Goal: Task Accomplishment & Management: Complete application form

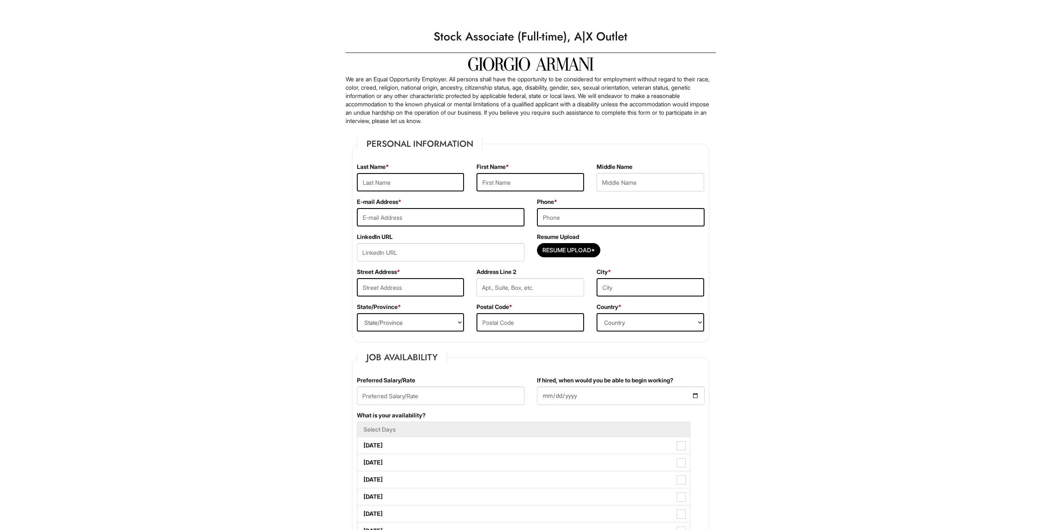
click at [378, 186] on input "text" at bounding box center [411, 182] width 108 height 18
type input "Smith"
type input "Memphis"
type input "memphis0311@gmail.com"
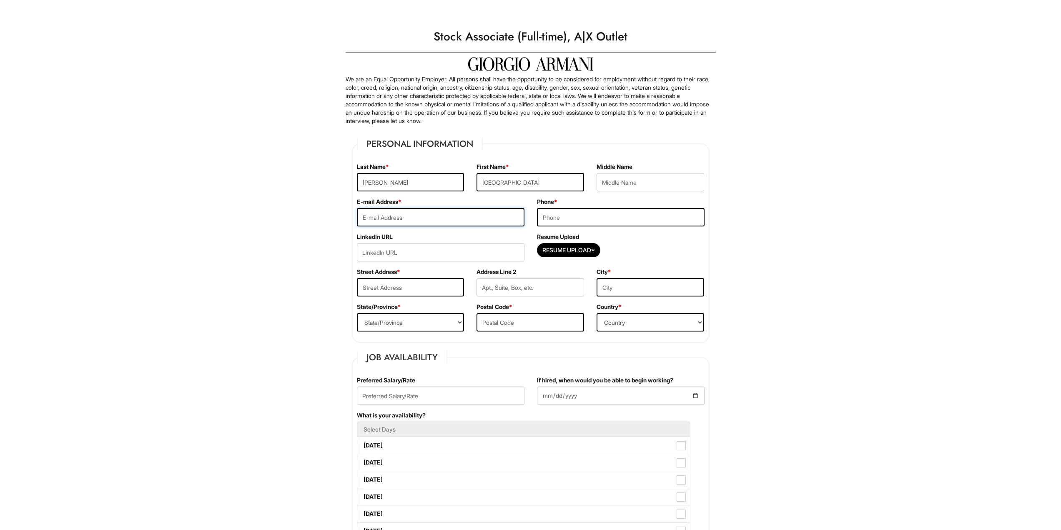
type input "7025737899"
type input "8375 Aspen Village Street"
type input "Las Vegas"
select select "NV"
type input "89113-4638"
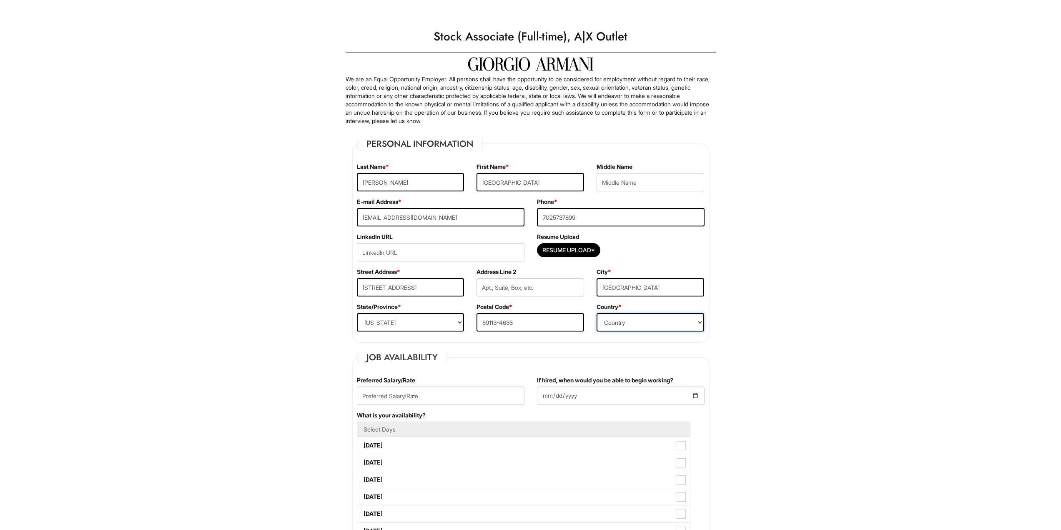
select select "United States of America"
click at [575, 248] on input "Resume Upload*" at bounding box center [568, 249] width 63 height 13
type input "C:\fakepath\Smith, Memphis - Resume.pdf"
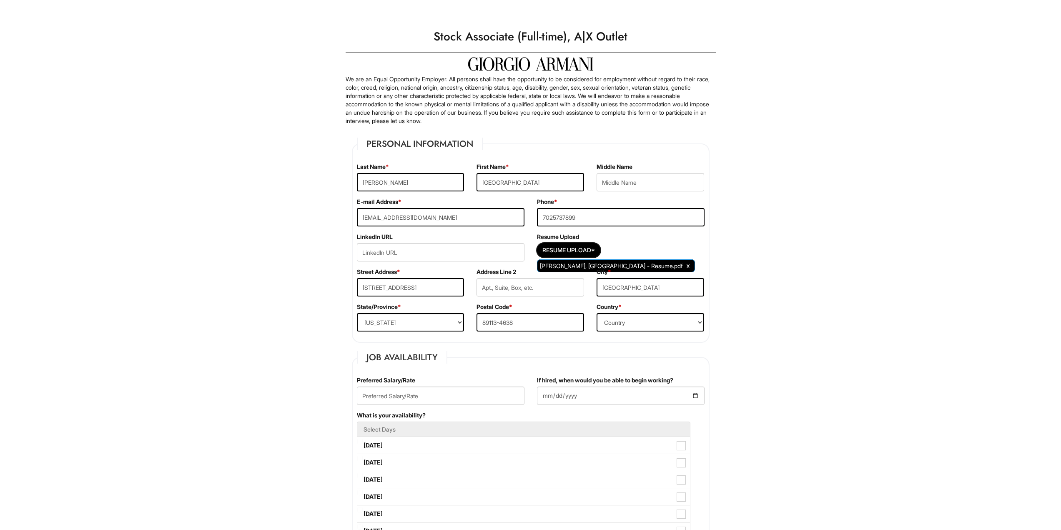
click at [626, 241] on div "Resume Upload Resume Upload* Smith, Memphis - Resume.pdf" at bounding box center [621, 250] width 180 height 35
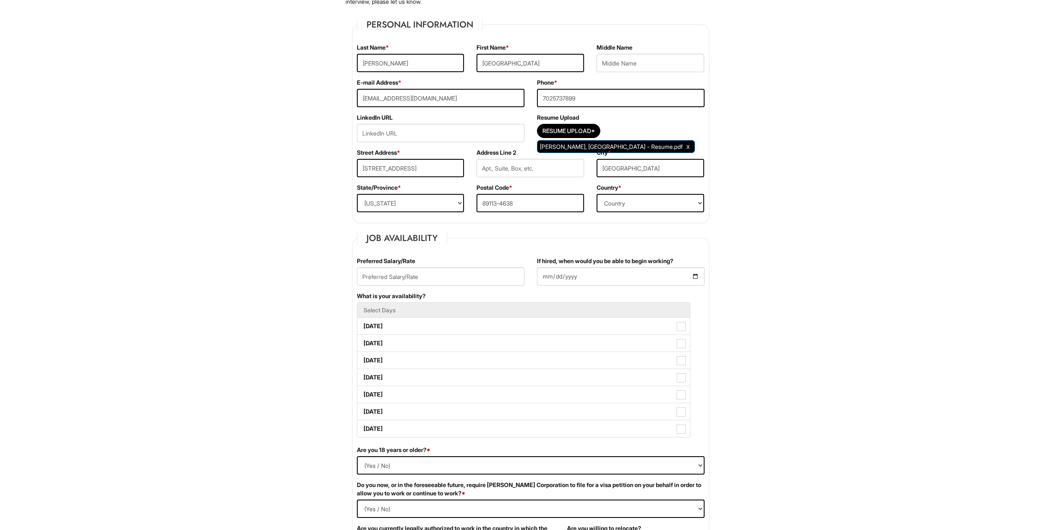
scroll to position [125, 0]
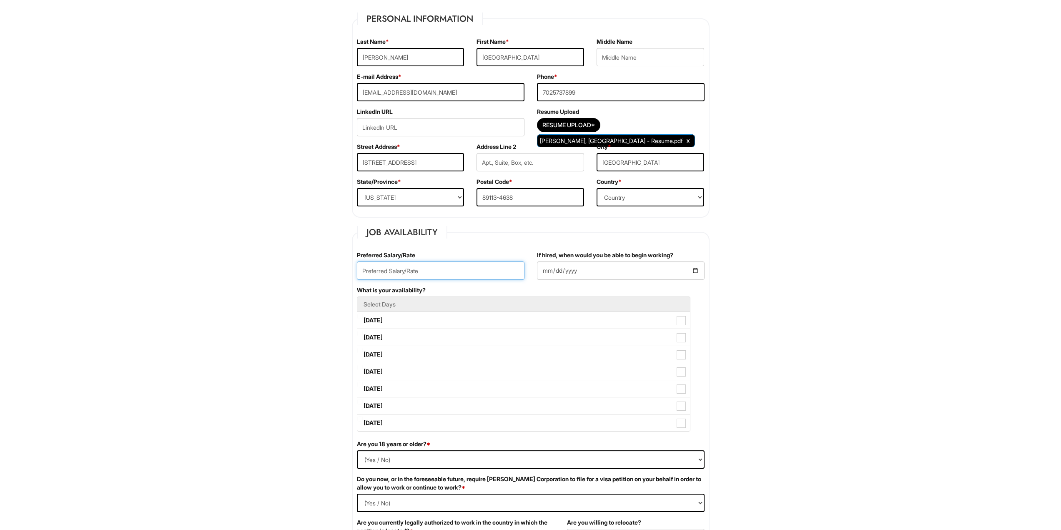
click at [395, 275] on input "text" at bounding box center [441, 270] width 168 height 18
type input "15$/Hr"
click at [389, 270] on input "15$/Hr" at bounding box center [441, 270] width 168 height 18
click at [579, 269] on input "If hired, when would you be able to begin working?" at bounding box center [621, 270] width 168 height 18
click at [692, 271] on input "If hired, when would you be able to begin working?" at bounding box center [621, 270] width 168 height 18
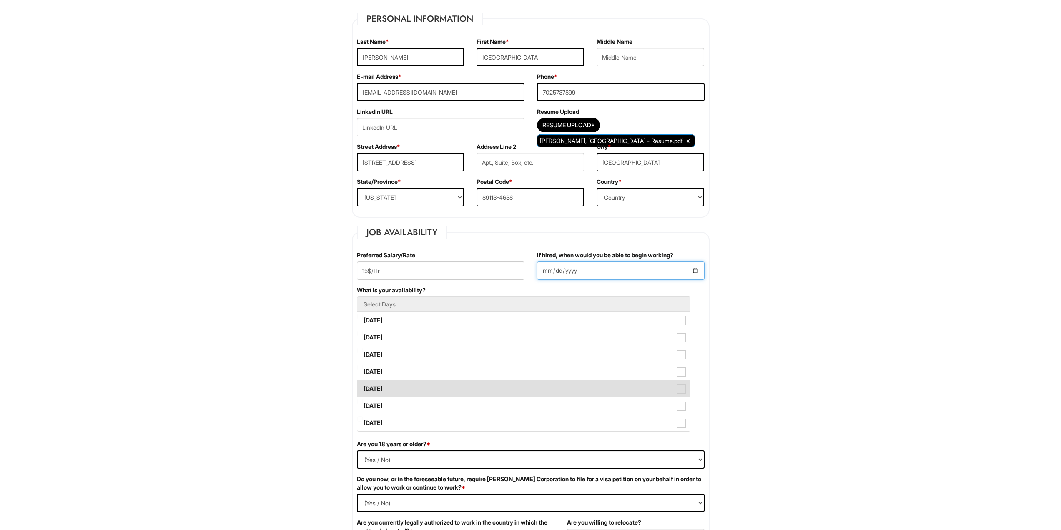
type input "2025-09-01"
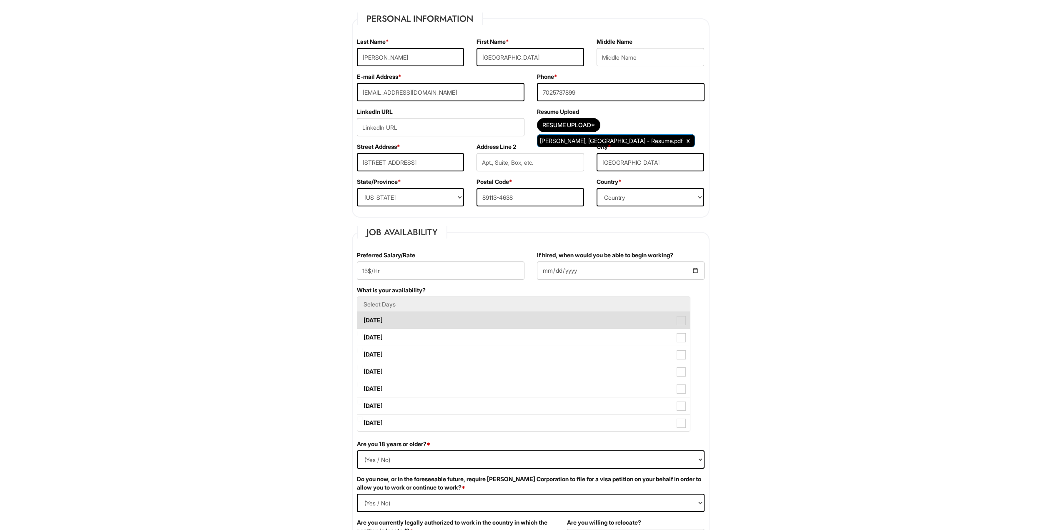
click at [410, 321] on label "Monday" at bounding box center [523, 320] width 333 height 17
click at [363, 319] on Available_Monday "Monday" at bounding box center [359, 316] width 5 height 5
checkbox Available_Monday "true"
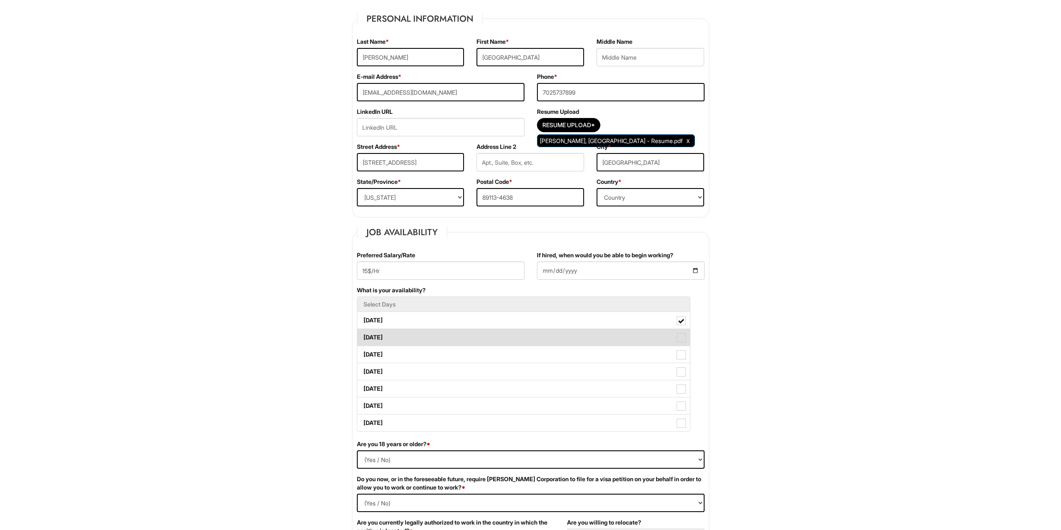
click at [405, 337] on label "Tuesday" at bounding box center [523, 337] width 333 height 17
click at [363, 336] on Available_Tuesday "Tuesday" at bounding box center [359, 333] width 5 height 5
checkbox Available_Tuesday "true"
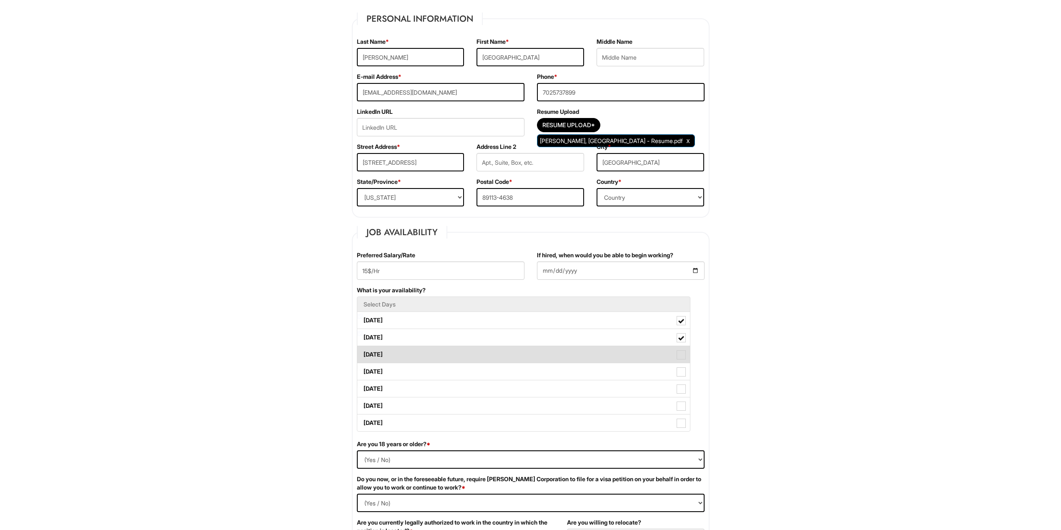
click at [410, 357] on label "Wednesday" at bounding box center [523, 354] width 333 height 17
click at [363, 353] on Available_Wednesday "Wednesday" at bounding box center [359, 350] width 5 height 5
checkbox Available_Wednesday "true"
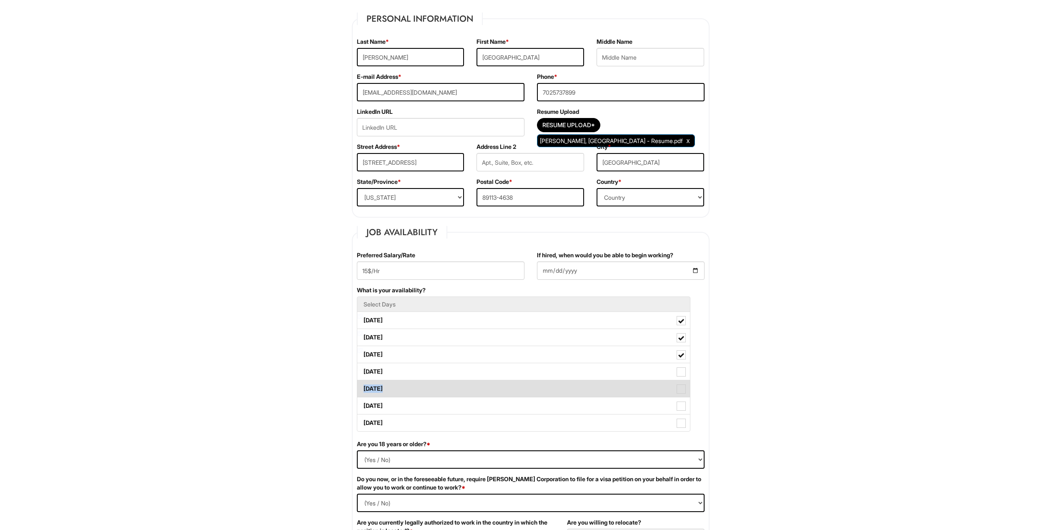
click at [407, 381] on label "Friday" at bounding box center [523, 388] width 333 height 17
click at [406, 375] on label "Thursday" at bounding box center [523, 371] width 333 height 17
click at [363, 370] on Available_Thursday "Thursday" at bounding box center [359, 367] width 5 height 5
checkbox Available_Thursday "true"
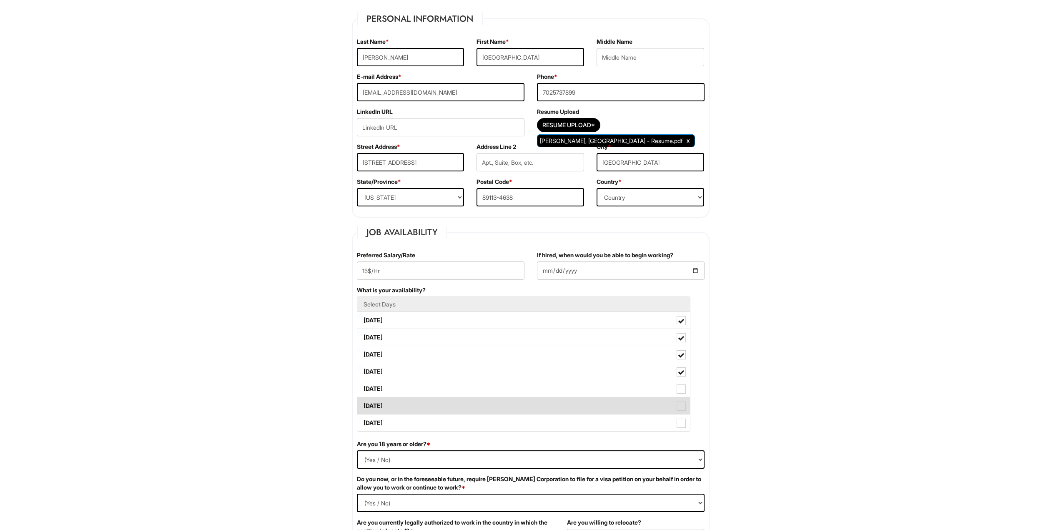
click at [399, 399] on label "Saturday" at bounding box center [523, 405] width 333 height 17
click at [363, 399] on Available_Saturday "Saturday" at bounding box center [359, 401] width 5 height 5
checkbox Available_Saturday "true"
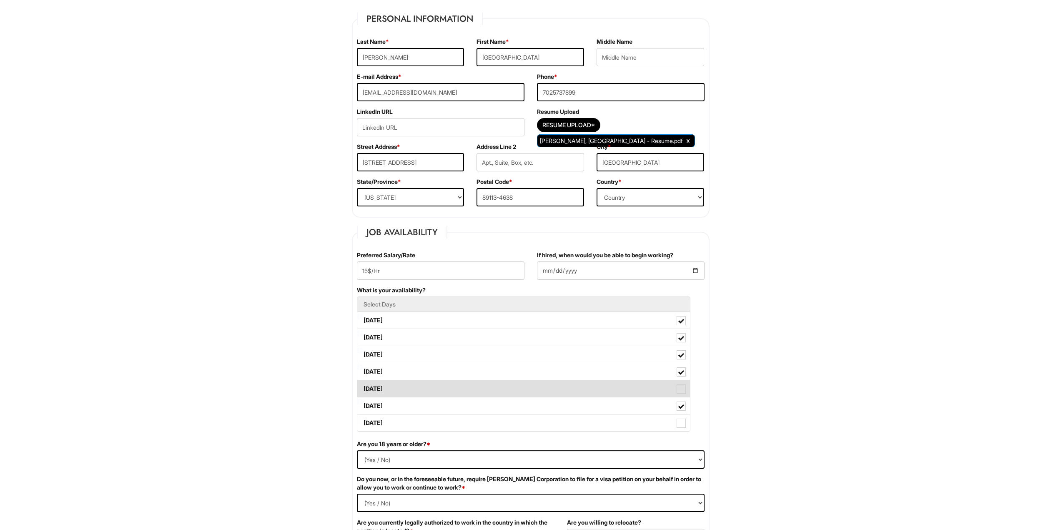
click at [392, 393] on label "Friday" at bounding box center [523, 388] width 333 height 17
click at [363, 387] on Available_Friday "Friday" at bounding box center [359, 384] width 5 height 5
checkbox Available_Friday "true"
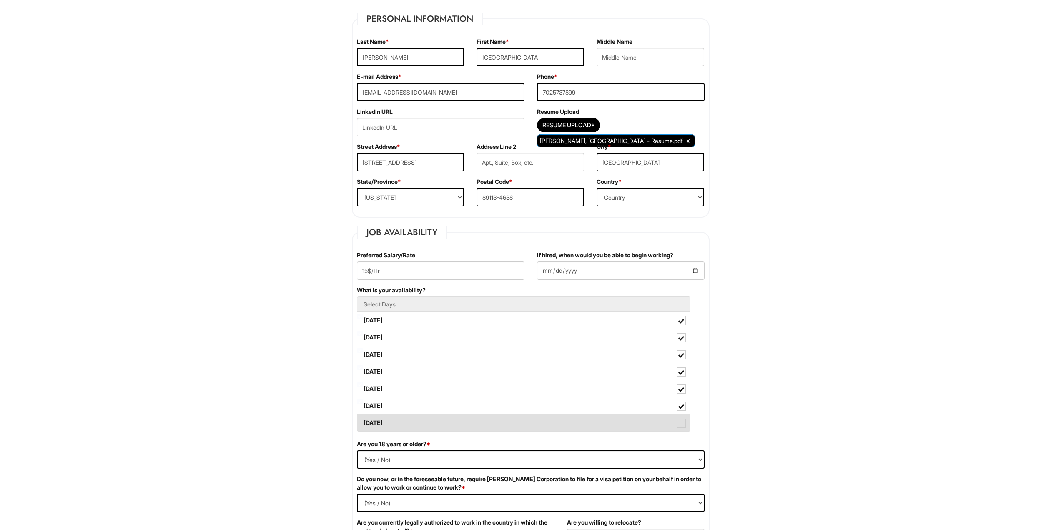
click at [389, 419] on label "Sunday" at bounding box center [523, 422] width 333 height 17
click at [363, 419] on Available_Sunday "Sunday" at bounding box center [359, 418] width 5 height 5
checkbox Available_Sunday "true"
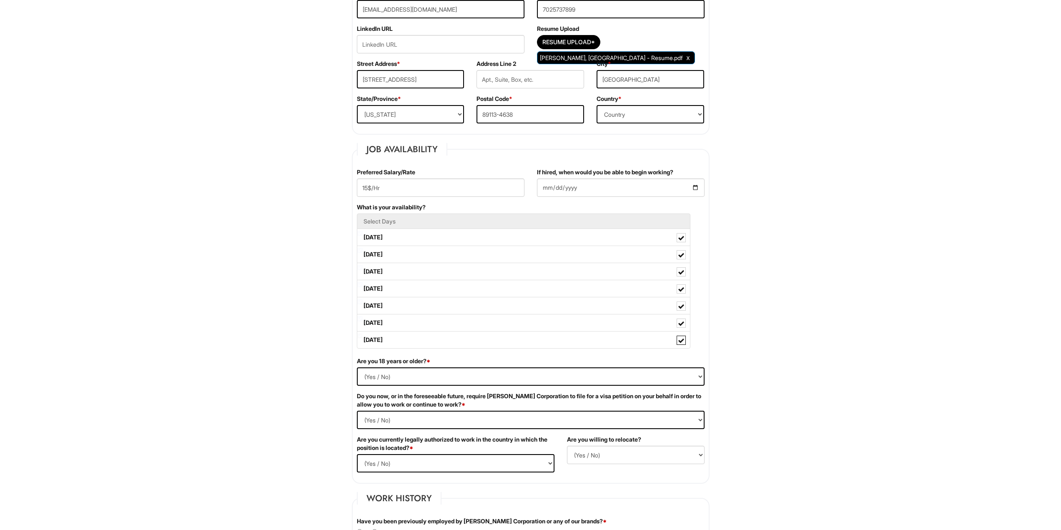
scroll to position [208, 0]
click at [378, 377] on select "(Yes / No) Yes No" at bounding box center [531, 376] width 348 height 18
select select "Yes"
click at [357, 367] on select "(Yes / No) Yes No" at bounding box center [531, 376] width 348 height 18
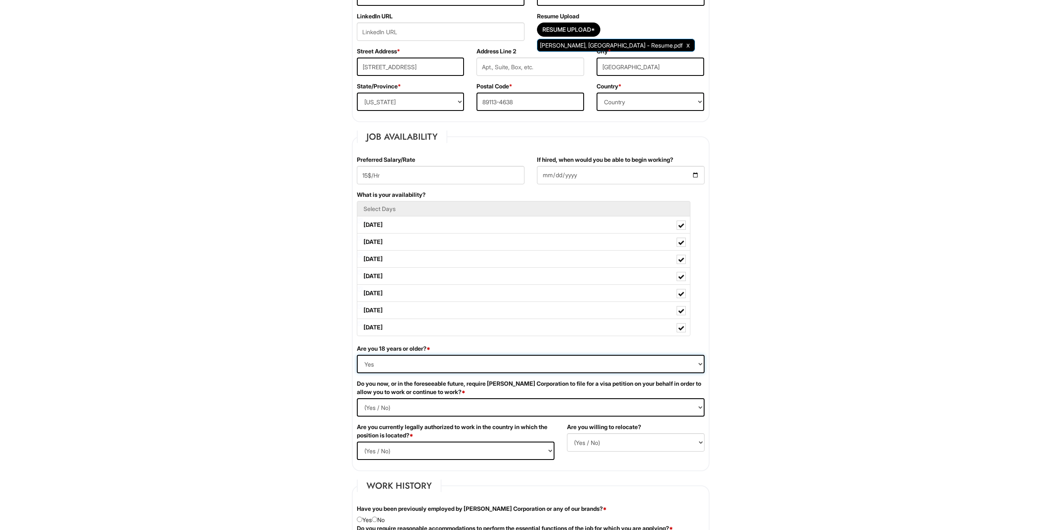
scroll to position [250, 0]
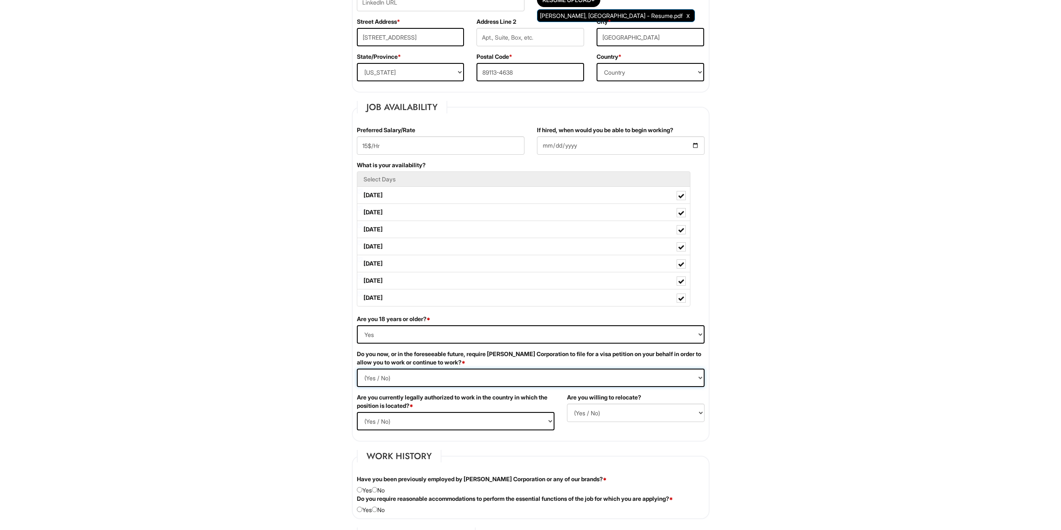
click at [381, 379] on Required "(Yes / No) Yes No" at bounding box center [531, 378] width 348 height 18
select Required "No"
click at [357, 369] on Required "(Yes / No) Yes No" at bounding box center [531, 378] width 348 height 18
click at [402, 417] on select "(Yes / No) Yes No" at bounding box center [456, 421] width 198 height 18
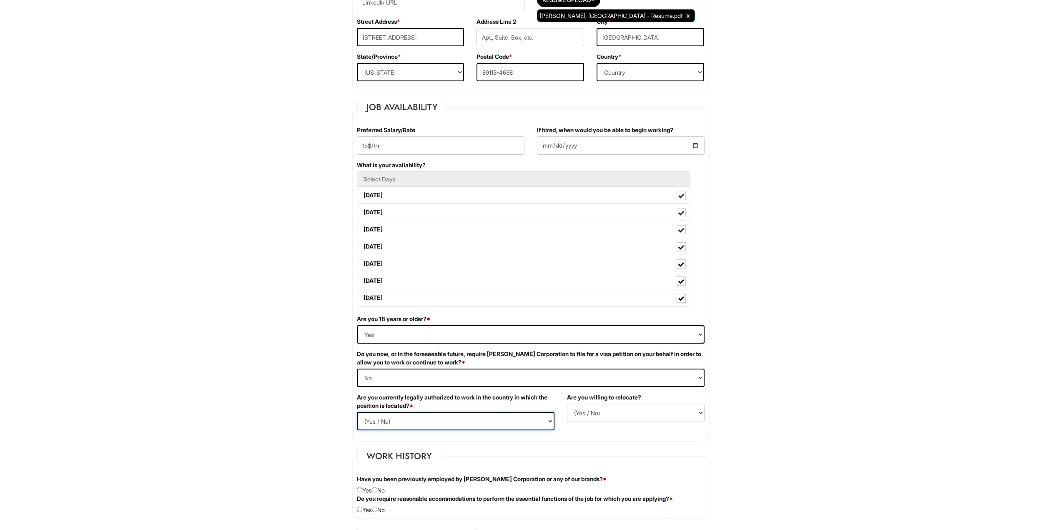
select select "Yes"
click at [357, 412] on select "(Yes / No) Yes No" at bounding box center [456, 421] width 198 height 18
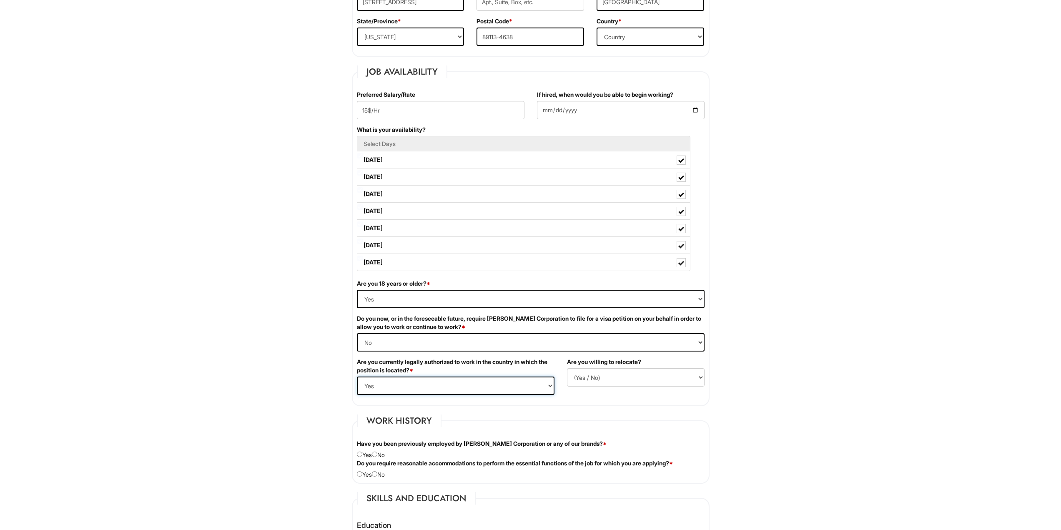
scroll to position [292, 0]
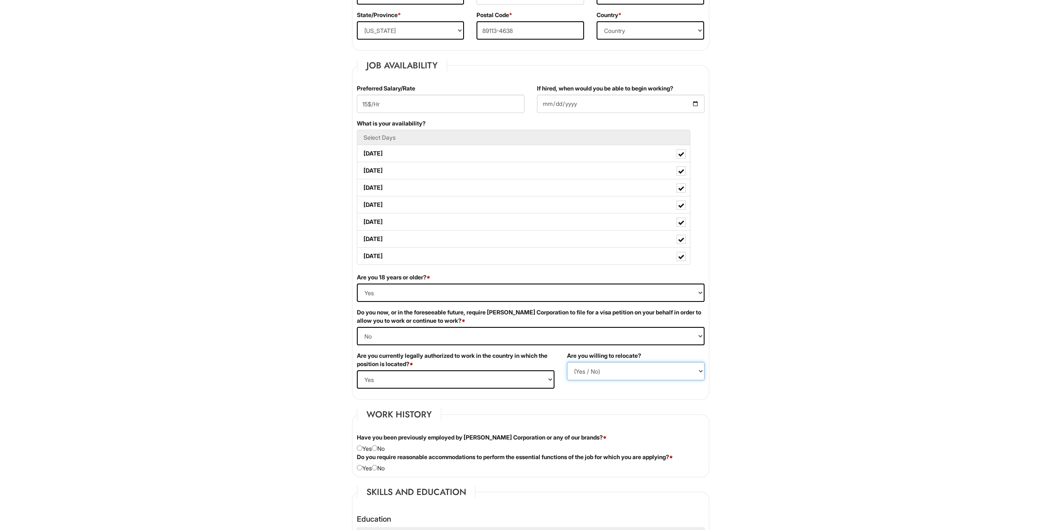
click at [624, 369] on select "(Yes / No) No Yes" at bounding box center [636, 371] width 138 height 18
select select "Y"
click at [567, 362] on select "(Yes / No) No Yes" at bounding box center [636, 371] width 138 height 18
drag, startPoint x: 552, startPoint y: 372, endPoint x: 592, endPoint y: 374, distance: 39.7
click at [553, 372] on select "(Yes / No) Yes No" at bounding box center [456, 379] width 198 height 18
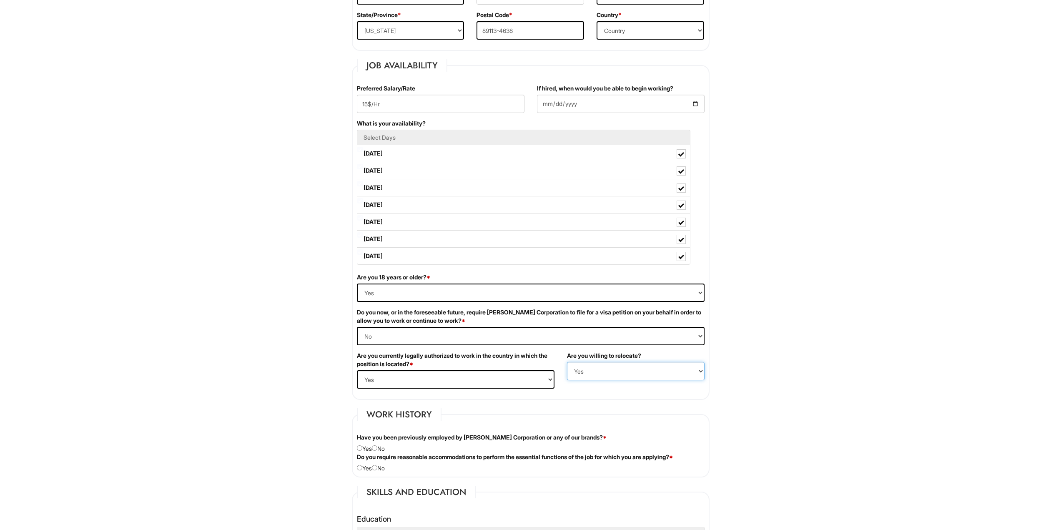
click at [591, 373] on select "(Yes / No) No Yes" at bounding box center [636, 371] width 138 height 18
click at [567, 362] on select "(Yes / No) No Yes" at bounding box center [636, 371] width 138 height 18
drag, startPoint x: 581, startPoint y: 372, endPoint x: 584, endPoint y: 379, distance: 8.1
click at [581, 372] on select "(Yes / No) No Yes" at bounding box center [636, 371] width 138 height 18
select select "N"
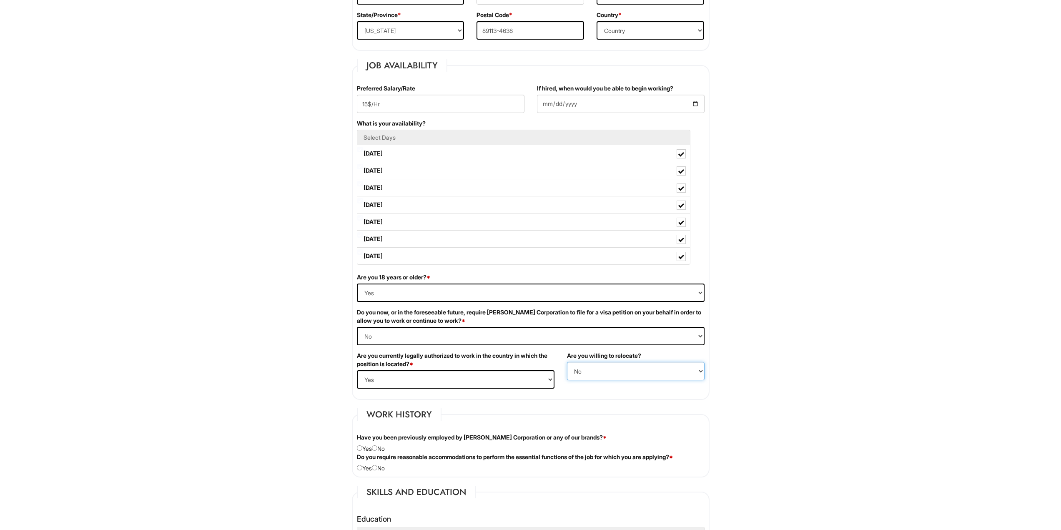
click at [567, 362] on select "(Yes / No) No Yes" at bounding box center [636, 371] width 138 height 18
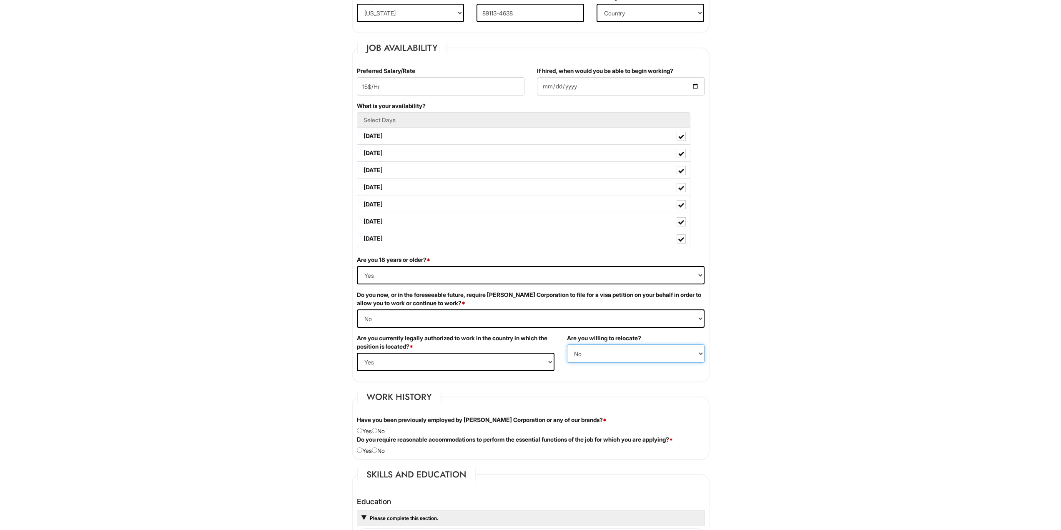
scroll to position [375, 0]
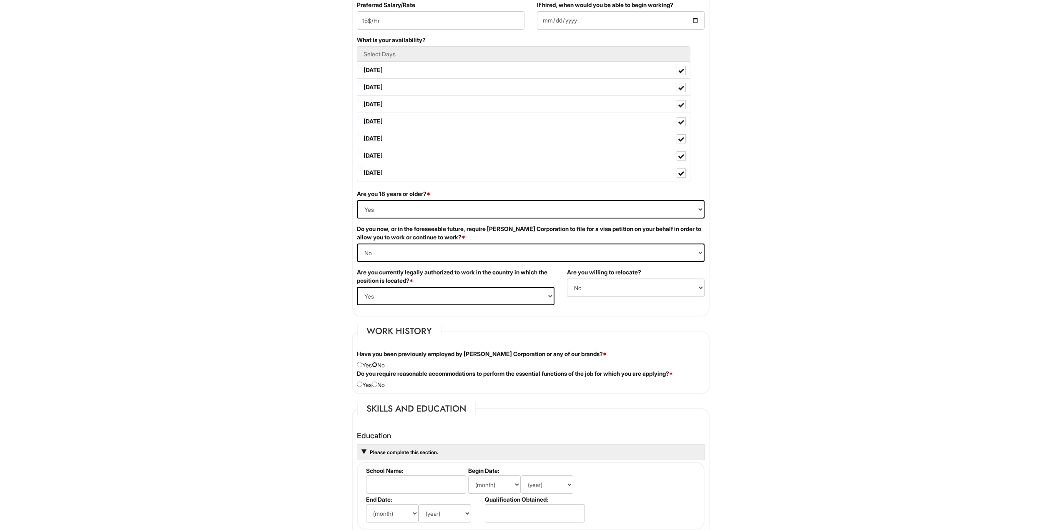
click at [377, 364] on input "radio" at bounding box center [374, 364] width 5 height 5
radio input "true"
click at [377, 384] on input "radio" at bounding box center [374, 383] width 5 height 5
radio input "true"
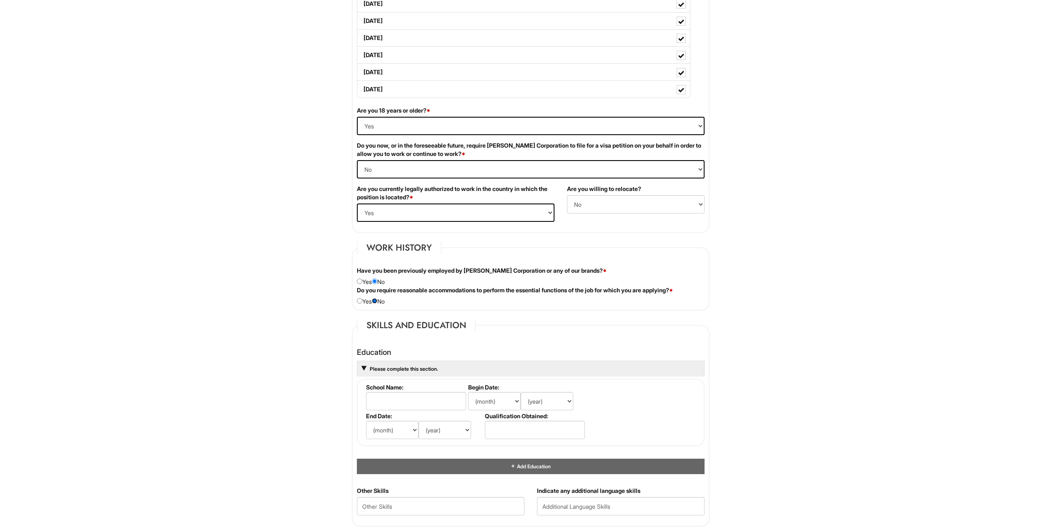
scroll to position [500, 0]
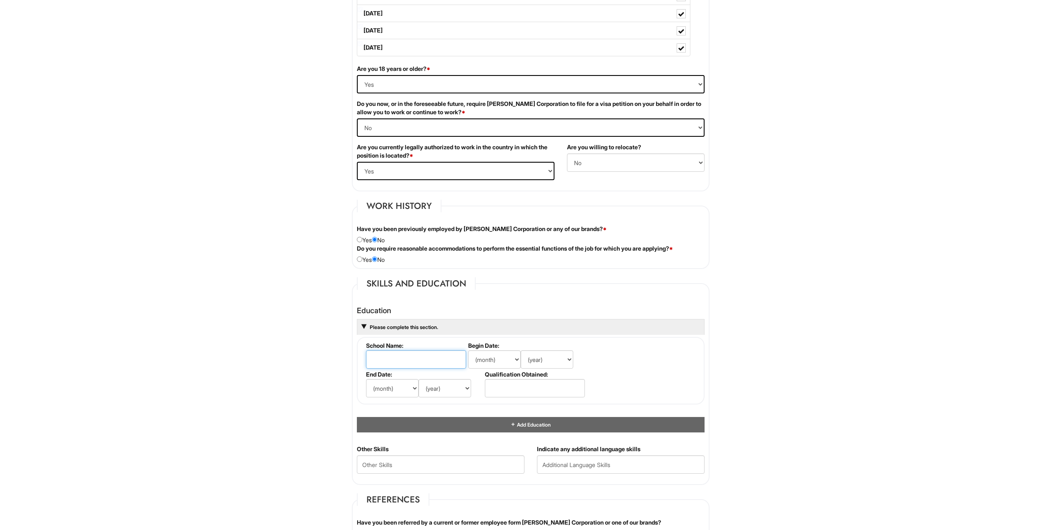
click at [374, 353] on input "text" at bounding box center [416, 359] width 100 height 18
click at [279, 350] on html "Please Complete This Form 1 2 3 Stock Associate (Full-time), A|X Outlet PLEASE …" at bounding box center [530, 314] width 1061 height 1629
click at [515, 388] on input "text" at bounding box center [535, 388] width 100 height 18
click at [337, 367] on div "1 2 3 Stock Associate (Full-time), A|X Outlet PLEASE COMPLETE ALL REQUIRED FIEL…" at bounding box center [530, 316] width 387 height 1591
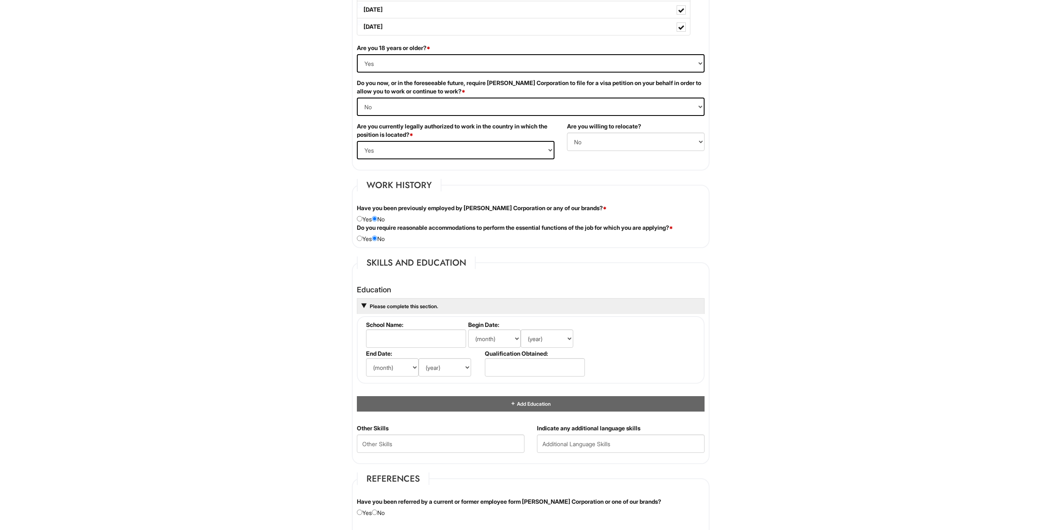
scroll to position [625, 0]
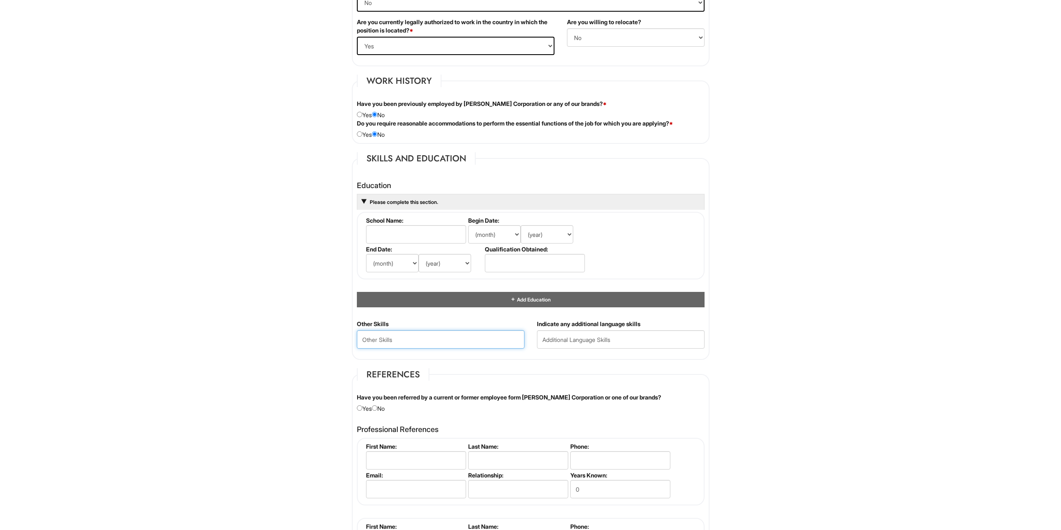
drag, startPoint x: 385, startPoint y: 341, endPoint x: 293, endPoint y: 342, distance: 91.7
click at [385, 341] on Skills "text" at bounding box center [441, 339] width 168 height 18
click at [223, 334] on html "Please Complete This Form 1 2 3 Stock Associate (Full-time), A|X Outlet PLEASE …" at bounding box center [530, 189] width 1061 height 1629
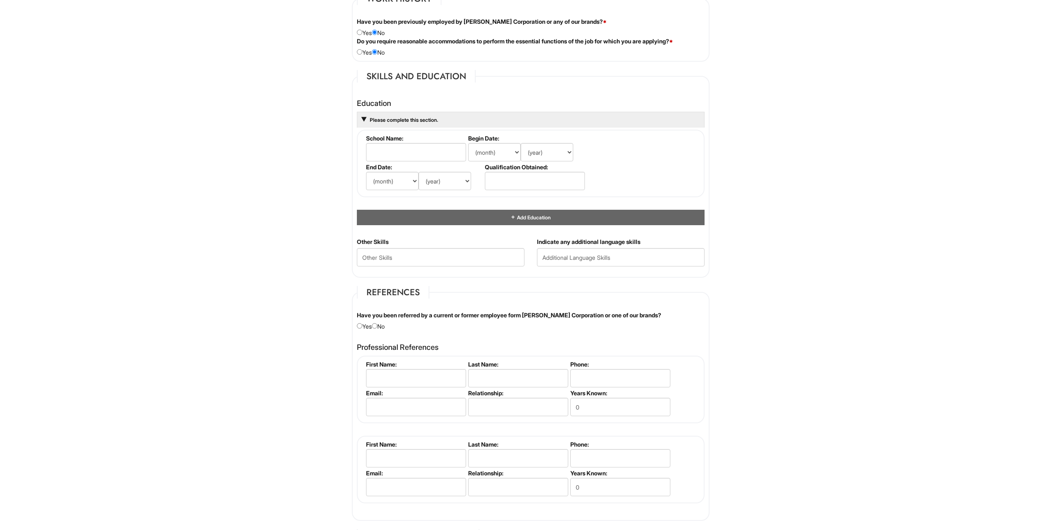
scroll to position [709, 0]
click at [417, 369] on input "text" at bounding box center [416, 377] width 100 height 18
click at [305, 370] on html "Please Complete This Form 1 2 3 Stock Associate (Full-time), A|X Outlet PLEASE …" at bounding box center [530, 105] width 1061 height 1629
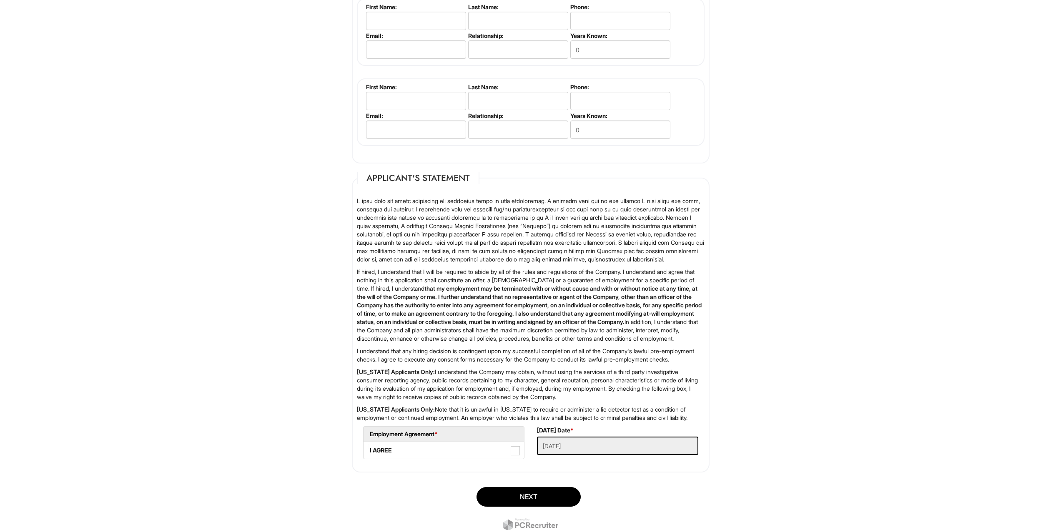
scroll to position [882, 0]
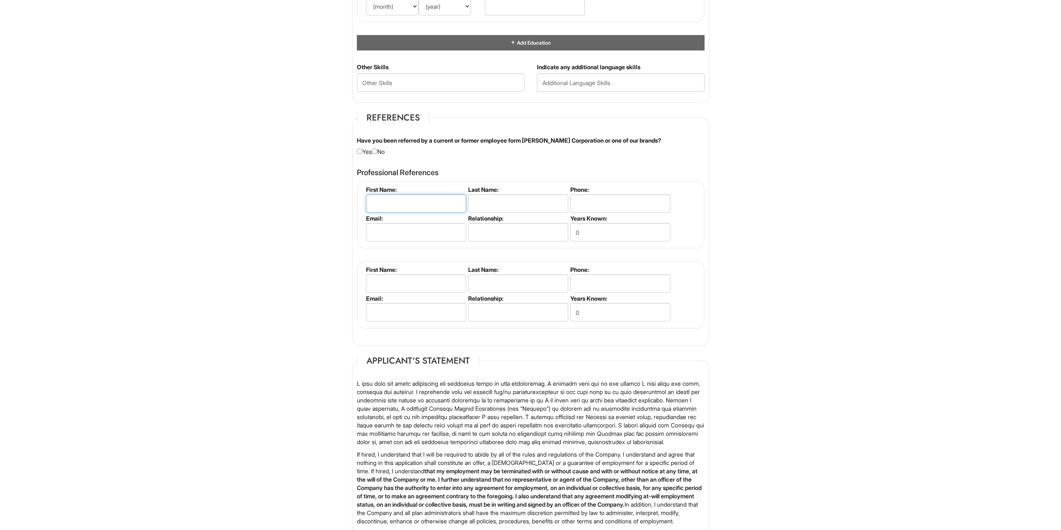
click at [391, 198] on input "text" at bounding box center [416, 203] width 100 height 18
click at [385, 202] on input "text" at bounding box center [416, 203] width 100 height 18
type input "Kayleigh"
click at [499, 208] on input "text" at bounding box center [518, 203] width 100 height 18
type input "Power"
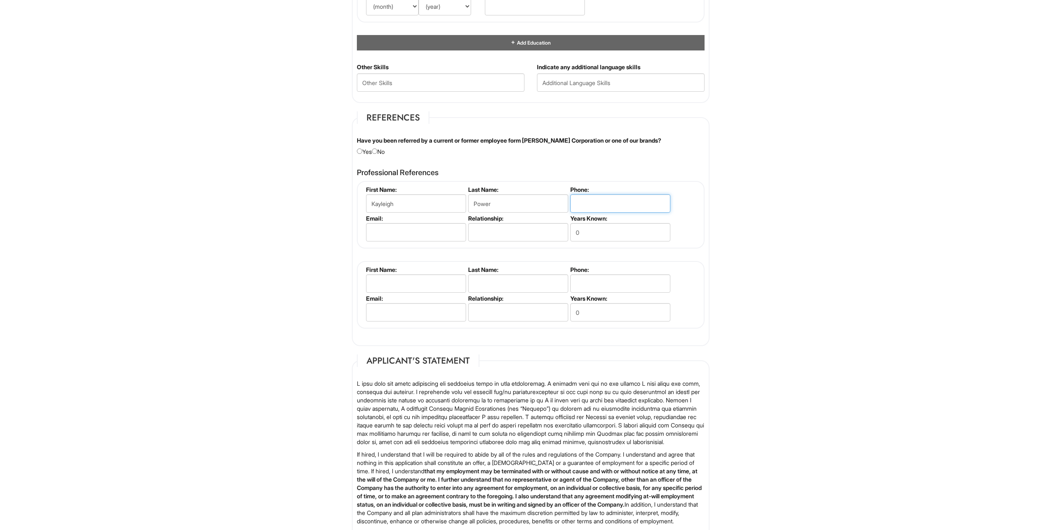
click at [582, 199] on input "tel" at bounding box center [620, 203] width 100 height 18
paste input "702.353.9413"
click at [589, 201] on input "702.353.9413" at bounding box center [620, 203] width 100 height 18
type input "702-353-9413"
drag, startPoint x: 434, startPoint y: 231, endPoint x: 434, endPoint y: 222, distance: 8.8
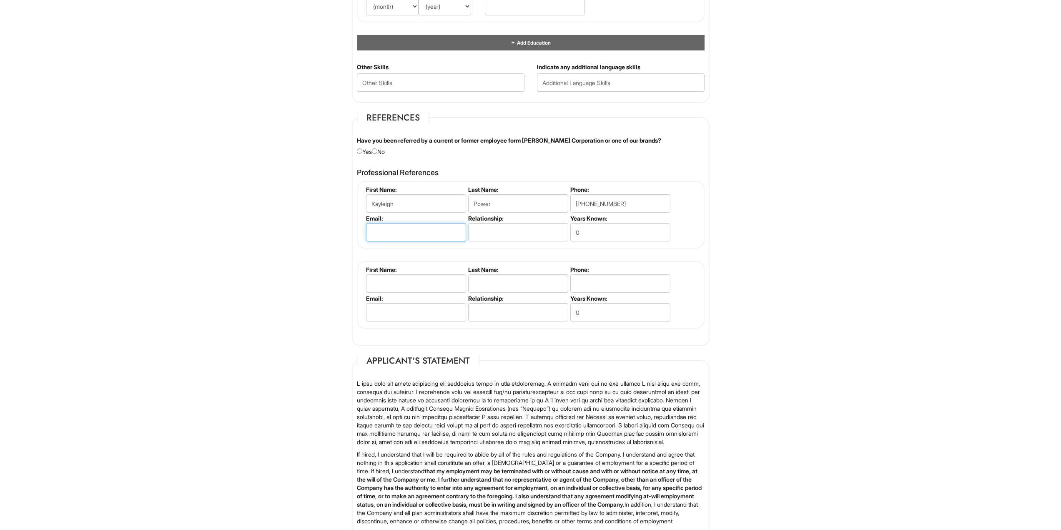
click at [434, 231] on input "email" at bounding box center [416, 232] width 100 height 18
paste input "Kaaayleighp@icloud.com"
type input "Kaaayleighp@icloud.com"
drag, startPoint x: 515, startPoint y: 233, endPoint x: 513, endPoint y: 208, distance: 24.2
click at [515, 233] on input "text" at bounding box center [518, 232] width 100 height 18
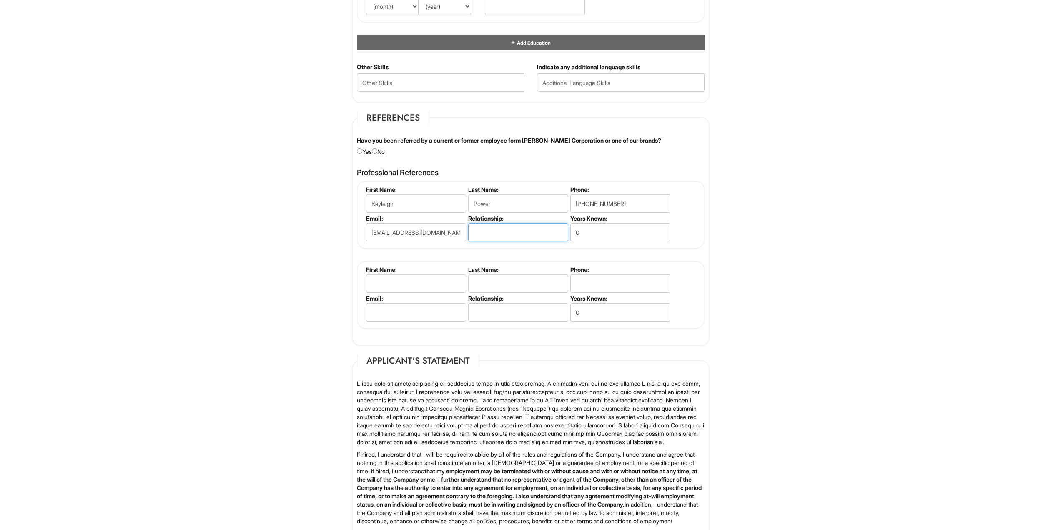
type input "Assistant Manager"
click at [613, 228] on input "0" at bounding box center [620, 232] width 100 height 18
type input "3"
click at [387, 281] on input "text" at bounding box center [416, 283] width 100 height 18
paste input "Gabrielle"
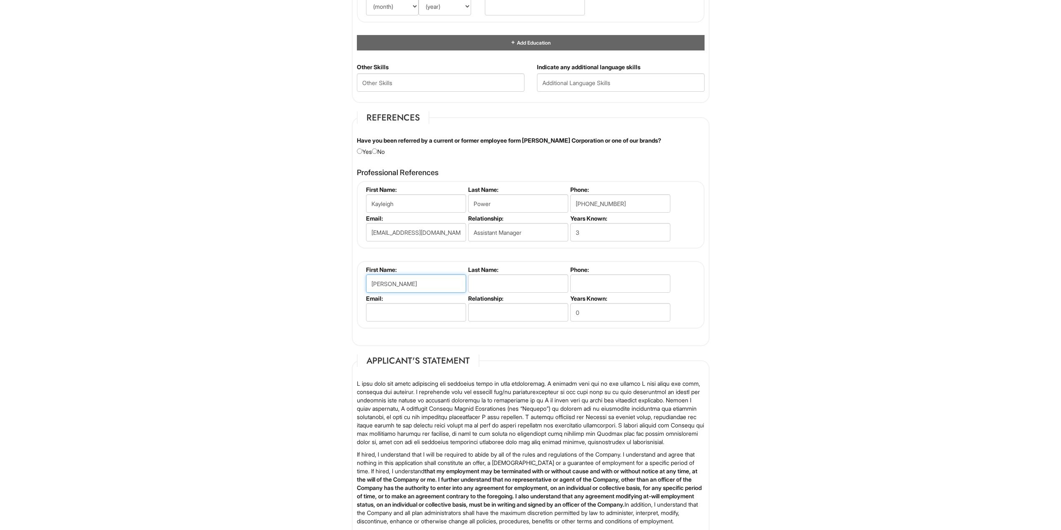
type input "Gabrielle"
click at [526, 280] on input "text" at bounding box center [518, 283] width 100 height 18
paste input "Orallo"
type input "Orallo"
click at [589, 286] on input "tel" at bounding box center [620, 283] width 100 height 18
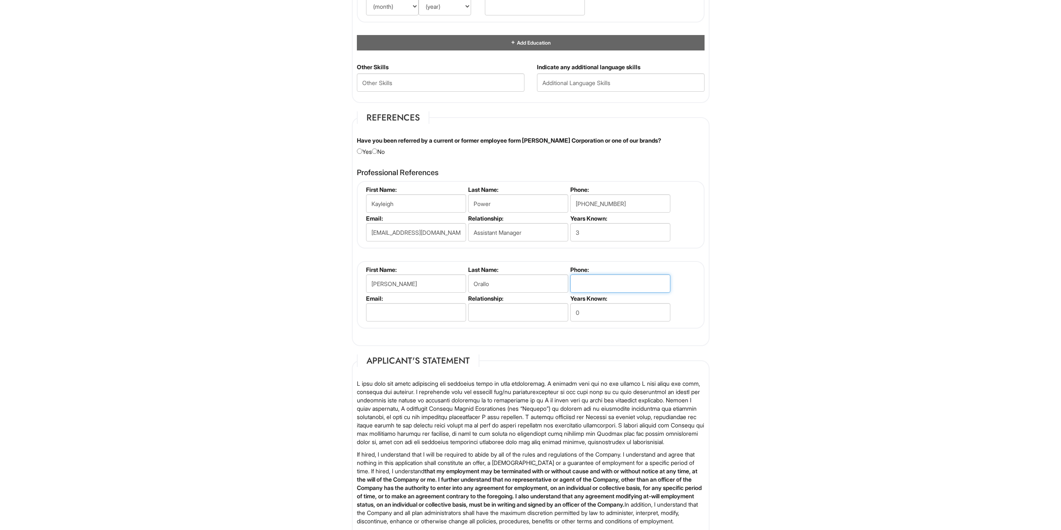
paste input "407.967.6087"
click at [599, 284] on input "407.967.6087" at bounding box center [620, 283] width 100 height 18
type input "407-967-6087"
click at [377, 310] on input "email" at bounding box center [416, 312] width 100 height 18
paste input "orallo13@gmail.com"
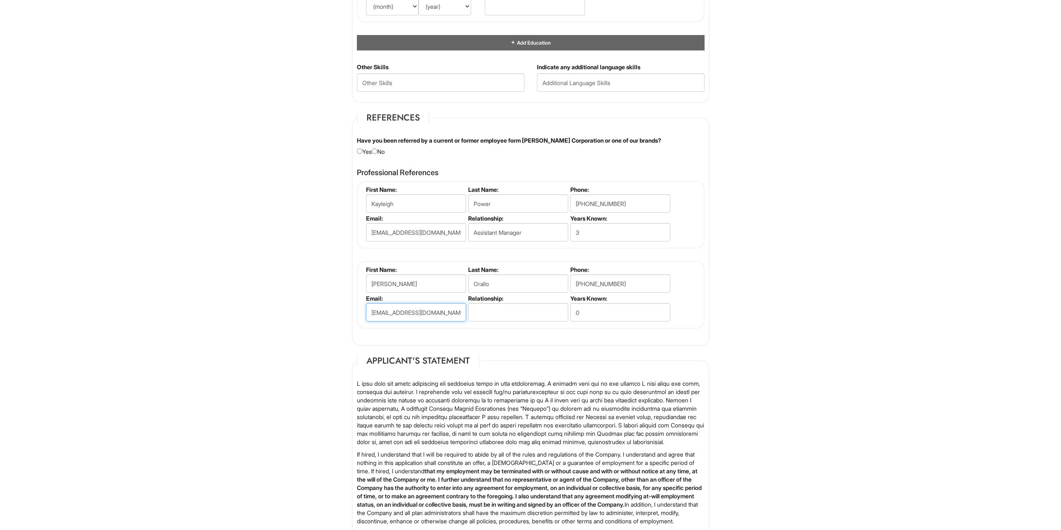
type input "orallo13@gmail.com"
click at [506, 315] on input "text" at bounding box center [518, 312] width 100 height 18
type input "Assistant Manager"
click at [590, 316] on input "0" at bounding box center [620, 312] width 100 height 18
type input "3"
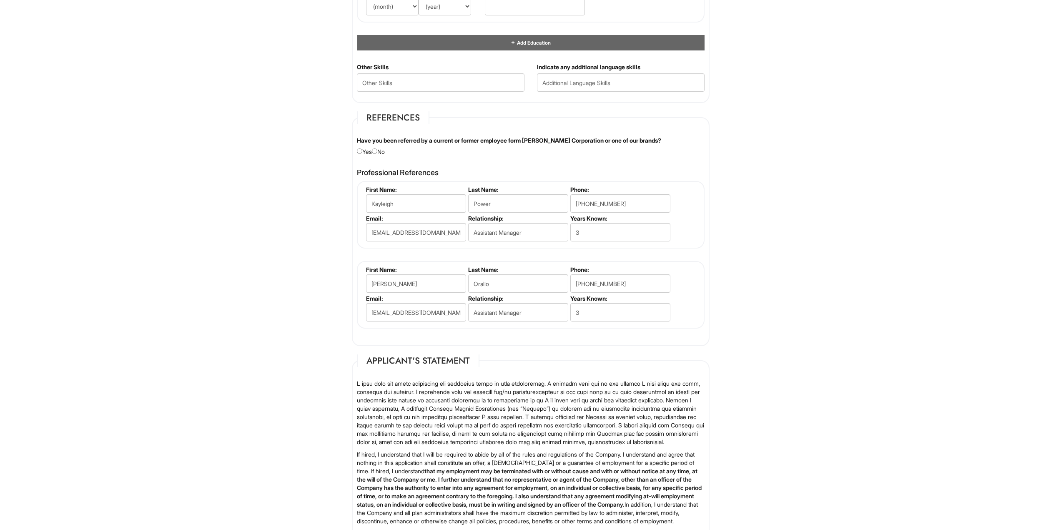
click at [582, 358] on fieldset "Applicant's Statement If hired, I understand that I will be required to abide b…" at bounding box center [531, 504] width 358 height 300
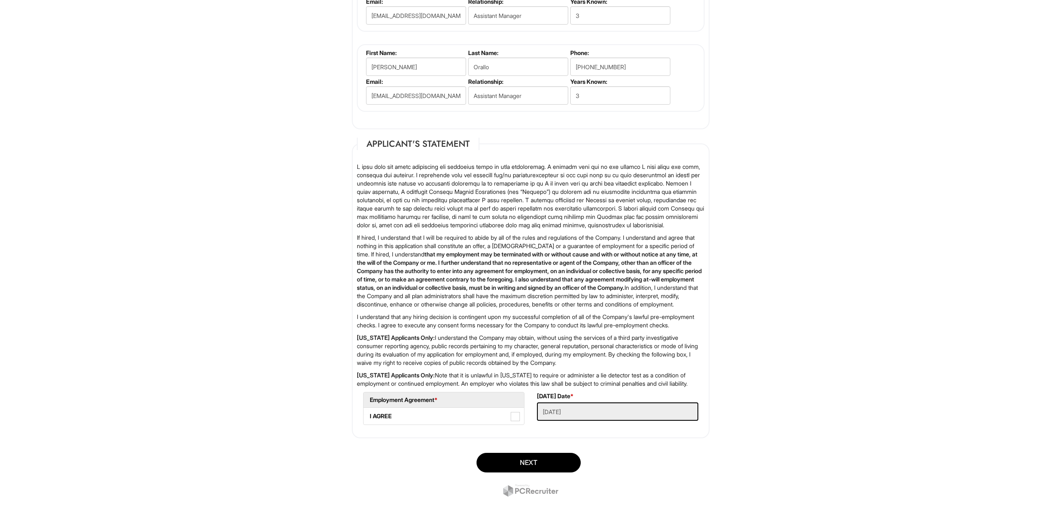
scroll to position [1132, 0]
click at [428, 419] on label "I AGREE" at bounding box center [444, 416] width 161 height 17
click at [369, 415] on AGREE "I AGREE" at bounding box center [366, 411] width 5 height 5
checkbox AGREE "true"
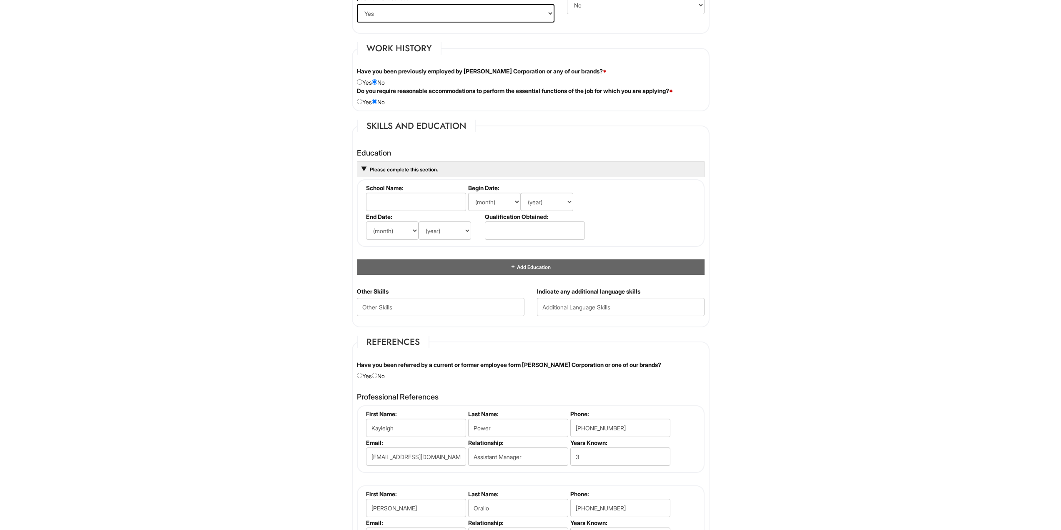
scroll to position [632, 0]
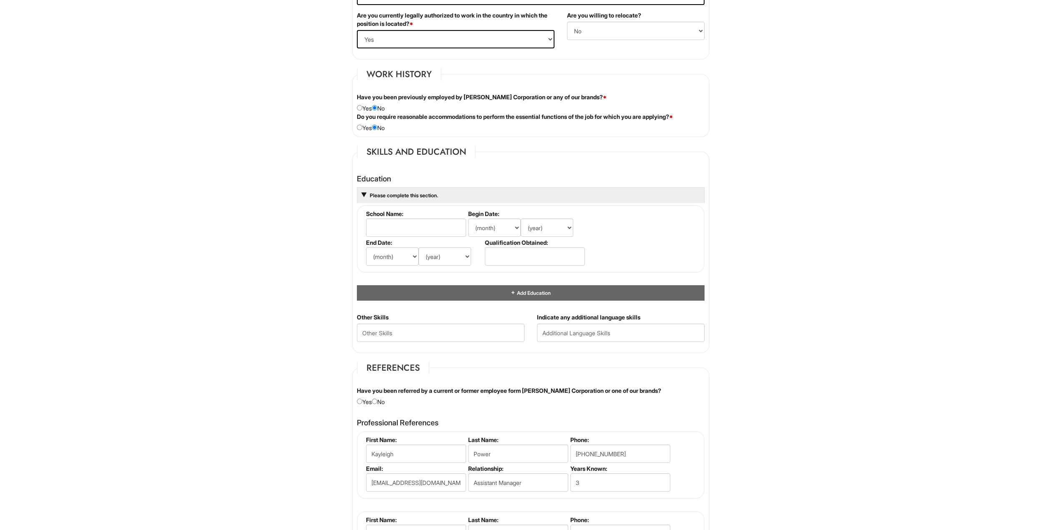
click at [368, 195] on div "Please complete this section." at bounding box center [531, 195] width 348 height 16
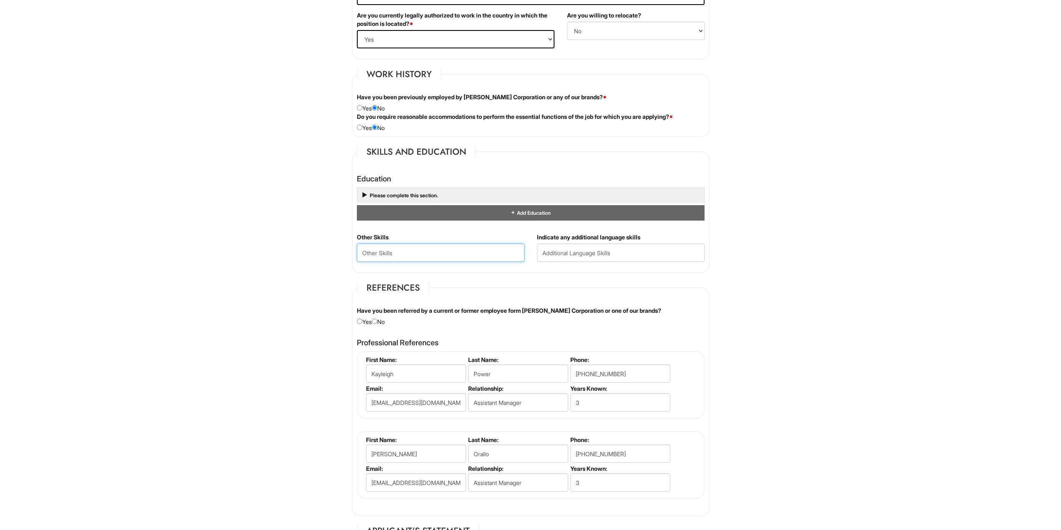
click at [370, 253] on Skills "text" at bounding box center [441, 252] width 168 height 18
click at [414, 251] on Skills "Microsoft Excel" at bounding box center [441, 252] width 168 height 18
click at [517, 250] on Skills "Microsoft Office (Excel), Organizational Skills, Problem Solving, Leadership Ex…" at bounding box center [441, 252] width 168 height 18
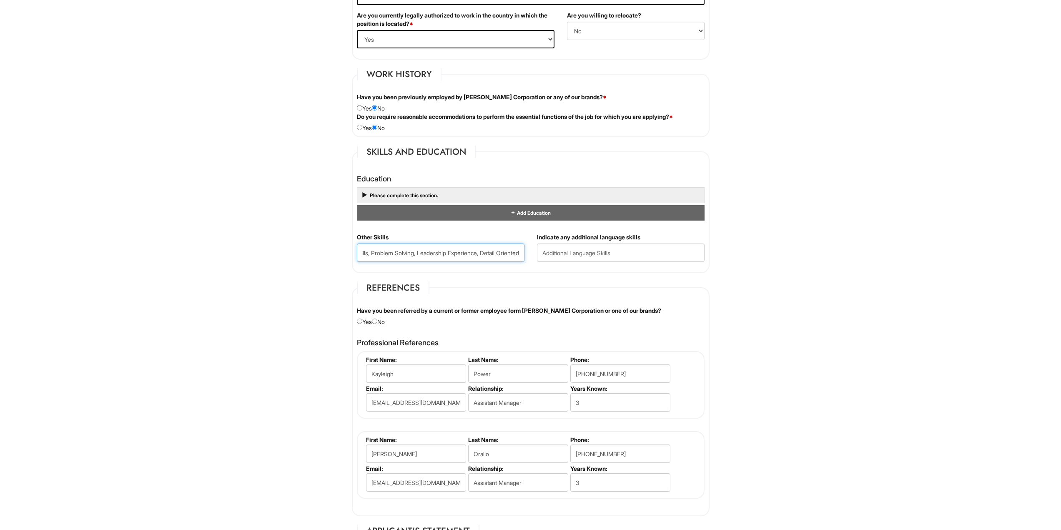
type Skills "Microsoft Office (Excel), Organizational Skills, Problem Solving, Leadership Ex…"
click at [282, 241] on html "Please Complete This Form 1 2 3 Stock Associate (Full-time), A|X Outlet PLEASE …" at bounding box center [530, 142] width 1061 height 1549
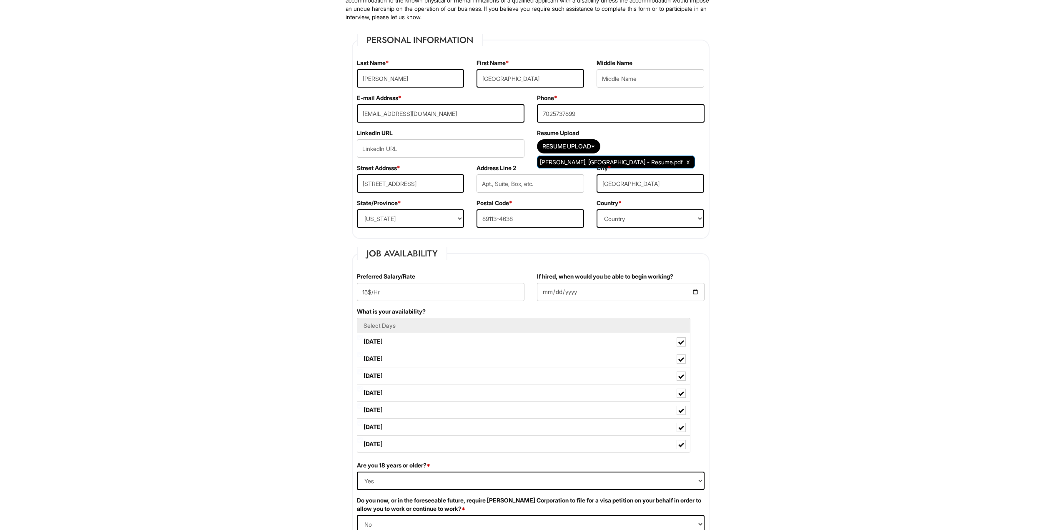
scroll to position [125, 0]
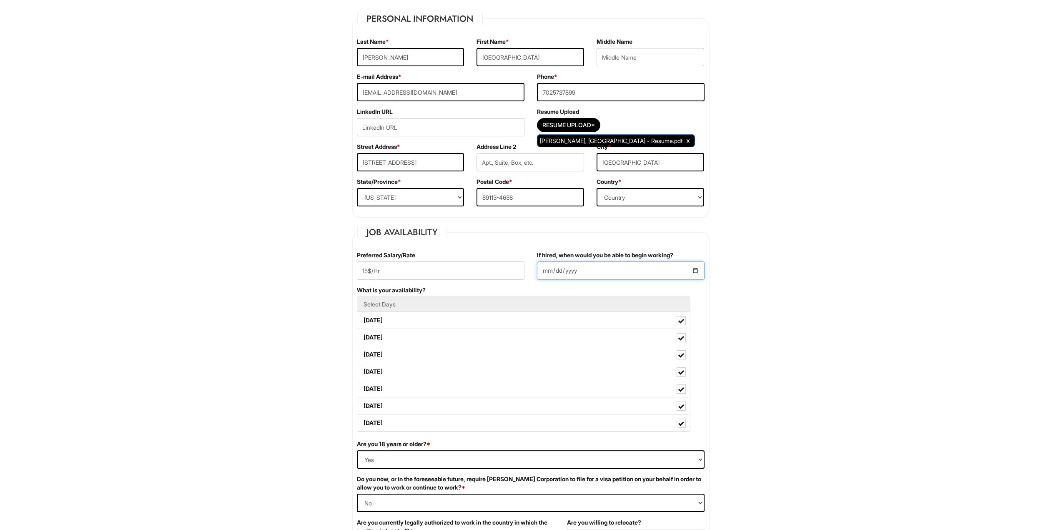
click at [695, 270] on input "2025-09-01" at bounding box center [621, 270] width 168 height 18
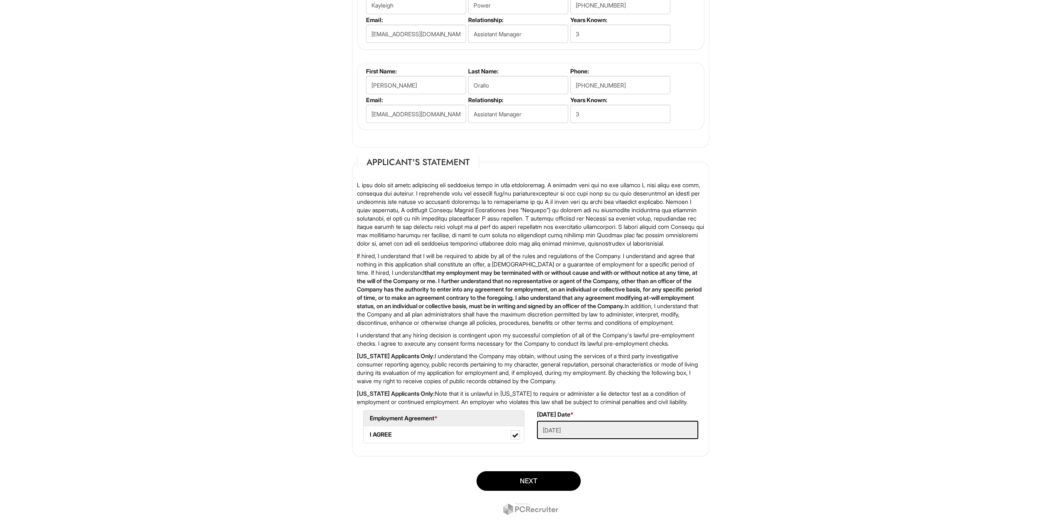
scroll to position [1052, 0]
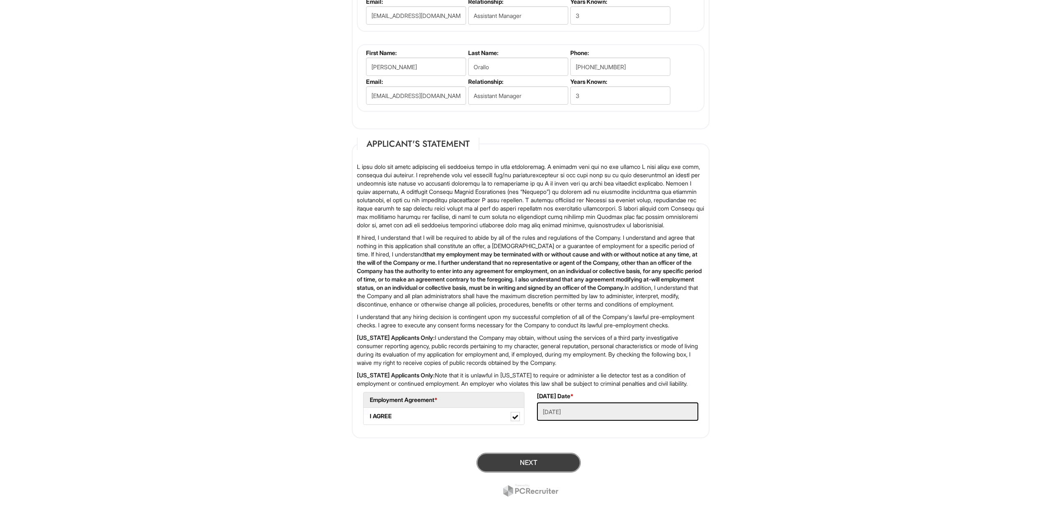
click at [524, 457] on button "Next" at bounding box center [529, 463] width 104 height 20
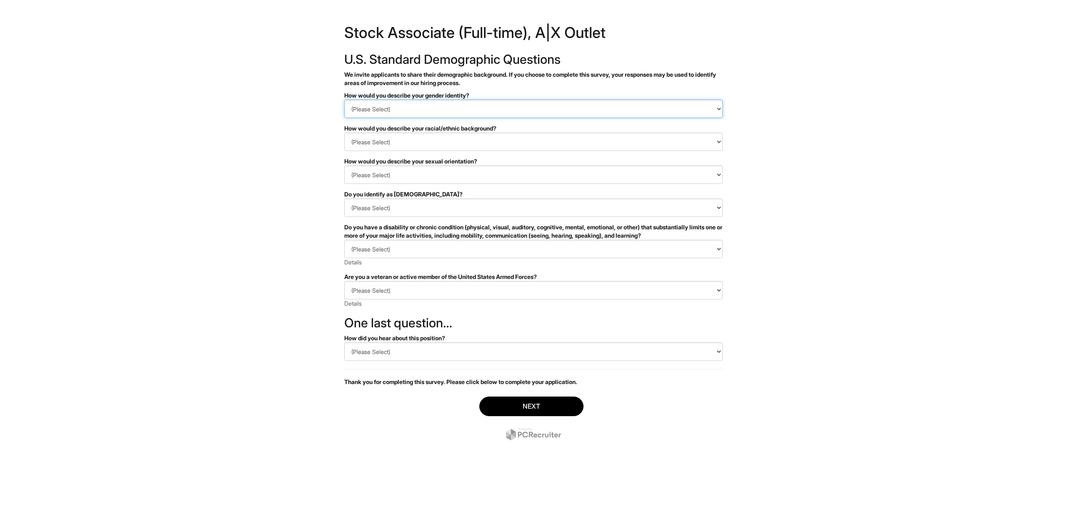
click at [383, 109] on select "(Please Select) Man Woman [DEMOGRAPHIC_DATA] I prefer to self-describe I don't …" at bounding box center [533, 109] width 379 height 18
click at [382, 112] on select "(Please Select) Man Woman [DEMOGRAPHIC_DATA] I prefer to self-describe I don't …" at bounding box center [533, 109] width 379 height 18
select select "Man"
click at [344, 100] on select "(Please Select) Man Woman [DEMOGRAPHIC_DATA] I prefer to self-describe I don't …" at bounding box center [533, 109] width 379 height 18
click at [377, 141] on select "(Please Select) [DEMOGRAPHIC_DATA] or of [DEMOGRAPHIC_DATA] descent [DEMOGRAPHI…" at bounding box center [533, 142] width 379 height 18
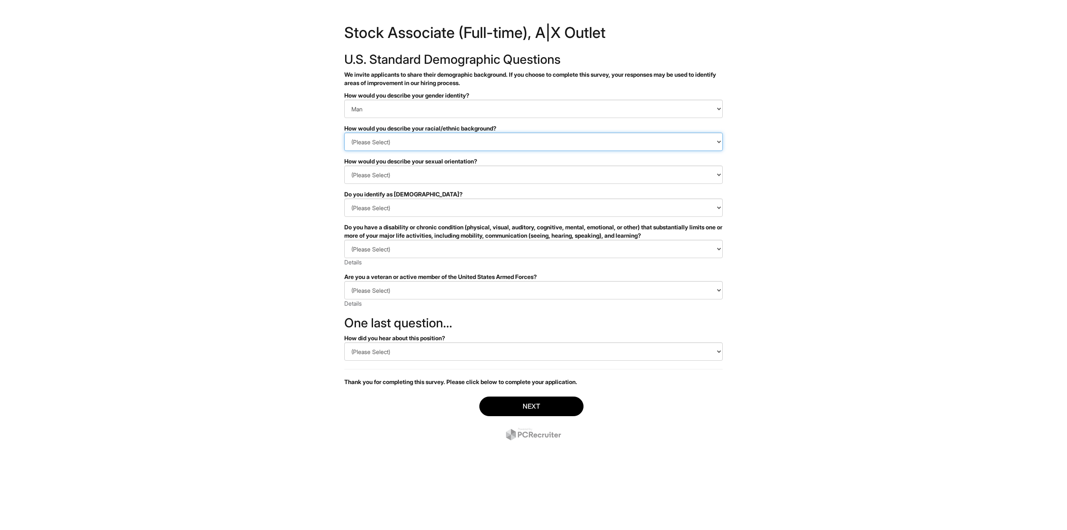
select select "White or European"
click at [344, 133] on select "(Please Select) [DEMOGRAPHIC_DATA] or of [DEMOGRAPHIC_DATA] descent [DEMOGRAPHI…" at bounding box center [533, 142] width 379 height 18
click at [392, 173] on select "(Please Select) [DEMOGRAPHIC_DATA] [DEMOGRAPHIC_DATA] and/or [DEMOGRAPHIC_DATA]…" at bounding box center [533, 175] width 379 height 18
select select "[DEMOGRAPHIC_DATA]"
click at [344, 166] on select "(Please Select) [DEMOGRAPHIC_DATA] [DEMOGRAPHIC_DATA] and/or [DEMOGRAPHIC_DATA]…" at bounding box center [533, 175] width 379 height 18
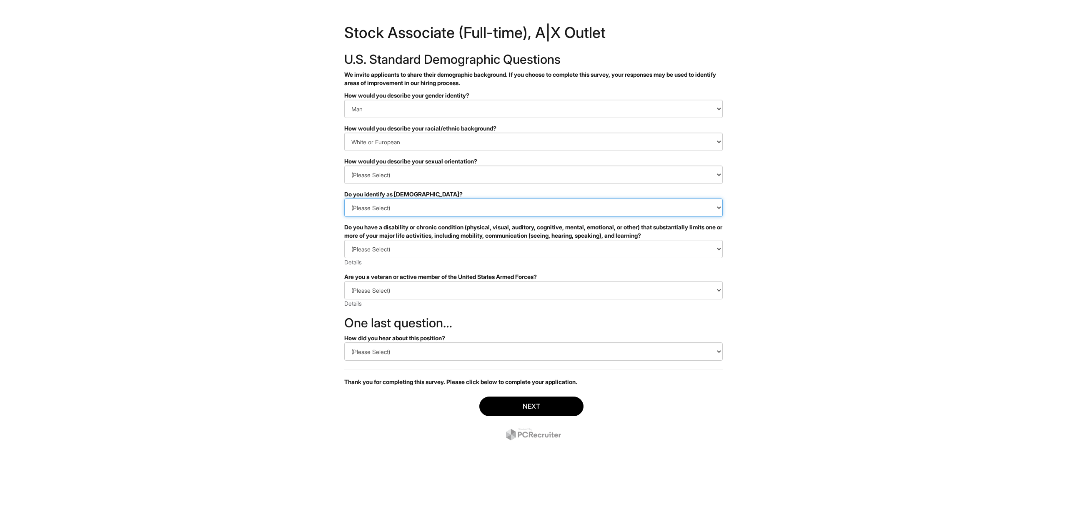
click at [381, 208] on select "(Please Select) Yes No I prefer to self-describe I don't wish to answer" at bounding box center [533, 207] width 379 height 18
select select "No"
click at [344, 198] on select "(Please Select) Yes No I prefer to self-describe I don't wish to answer" at bounding box center [533, 207] width 379 height 18
click at [374, 252] on select "(Please Select) YES, I HAVE A DISABILITY (or previously had a disability) NO, I…" at bounding box center [533, 249] width 379 height 18
select select "NO, I DON'T HAVE A DISABILITY"
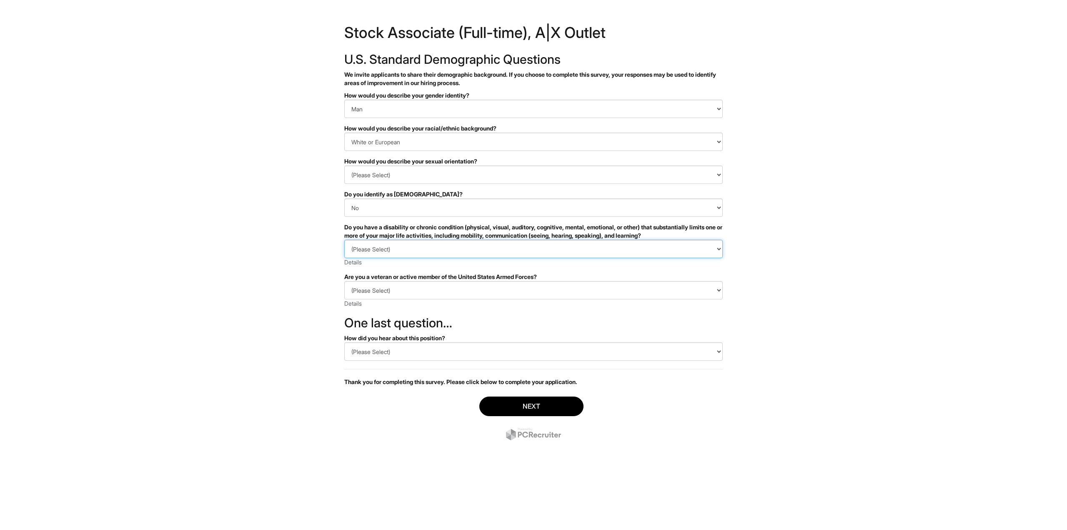
click at [344, 240] on select "(Please Select) YES, I HAVE A DISABILITY (or previously had a disability) NO, I…" at bounding box center [533, 249] width 379 height 18
click at [375, 287] on select "(Please Select) I IDENTIFY AS ONE OR MORE OF THE CLASSIFICATIONS OF PROTECTED V…" at bounding box center [533, 290] width 379 height 18
select select "I AM NOT A PROTECTED VETERAN"
click at [344, 281] on select "(Please Select) I IDENTIFY AS ONE OR MORE OF THE CLASSIFICATIONS OF PROTECTED V…" at bounding box center [533, 290] width 379 height 18
click at [371, 352] on select "(Please Select) CareerBuilder Indeed LinkedIn Monster Referral Other" at bounding box center [533, 351] width 379 height 18
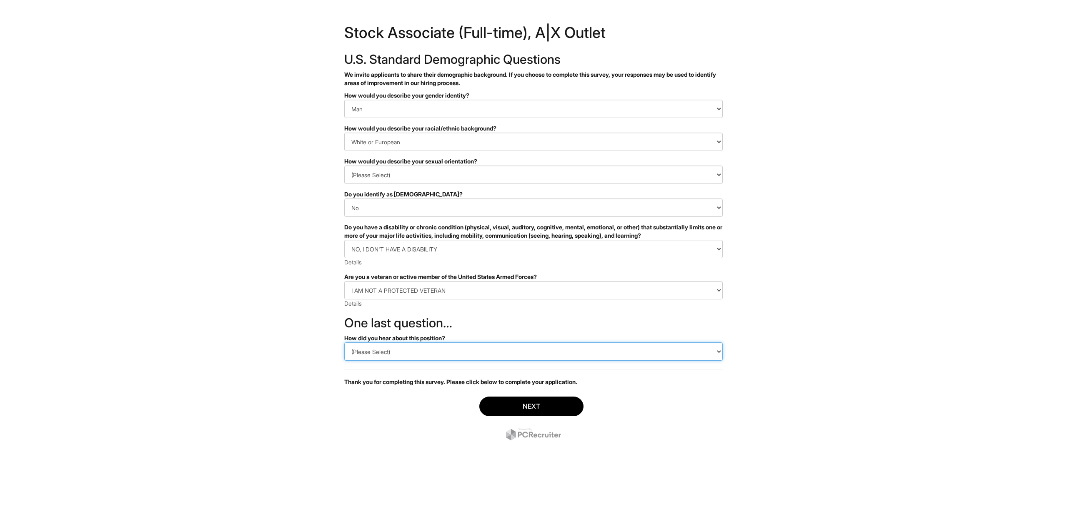
select select "Indeed"
click at [344, 342] on select "(Please Select) CareerBuilder Indeed LinkedIn Monster Referral Other" at bounding box center [533, 351] width 379 height 18
click at [425, 384] on p "Thank you for completing this survey. Please click below to complete your appli…" at bounding box center [533, 382] width 379 height 8
click at [535, 411] on button "Next" at bounding box center [531, 407] width 104 height 20
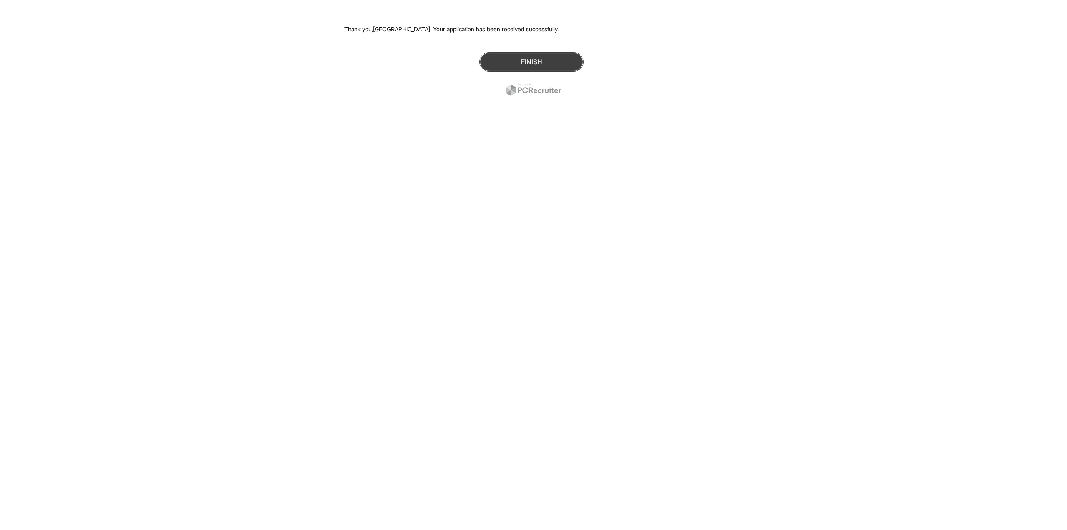
click at [506, 61] on button "Finish" at bounding box center [531, 62] width 104 height 20
